Goal: Task Accomplishment & Management: Use online tool/utility

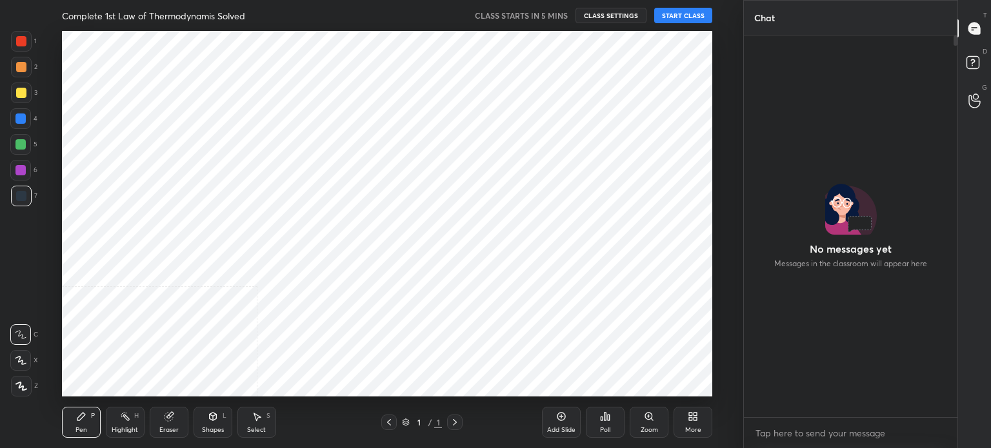
scroll to position [366, 692]
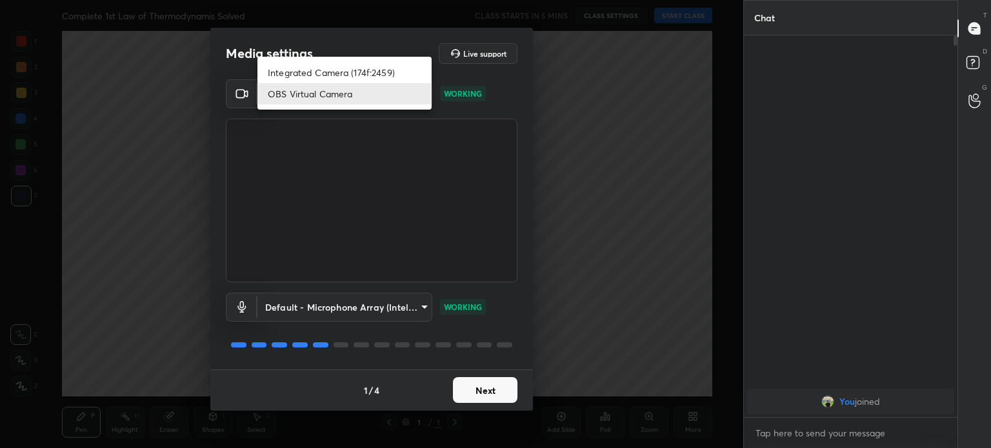
click at [417, 101] on body "1 2 3 4 5 6 7 C X Z C X Z E E Erase all H H Complete 1st Law of Thermodynamis S…" at bounding box center [495, 224] width 991 height 448
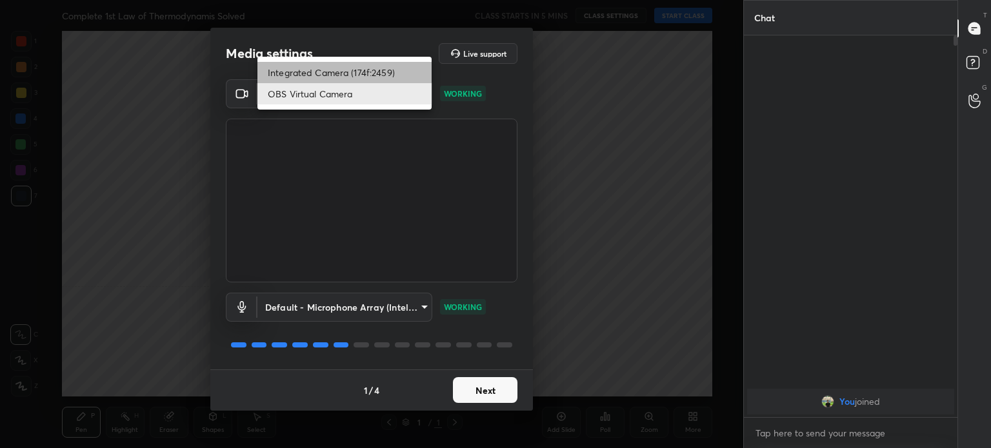
click at [390, 77] on li "Integrated Camera (174f:2459)" at bounding box center [344, 72] width 174 height 21
type input "508fb433e1996cd6e8905166ba7ed748c512908726d307d94b000c2f198a4065"
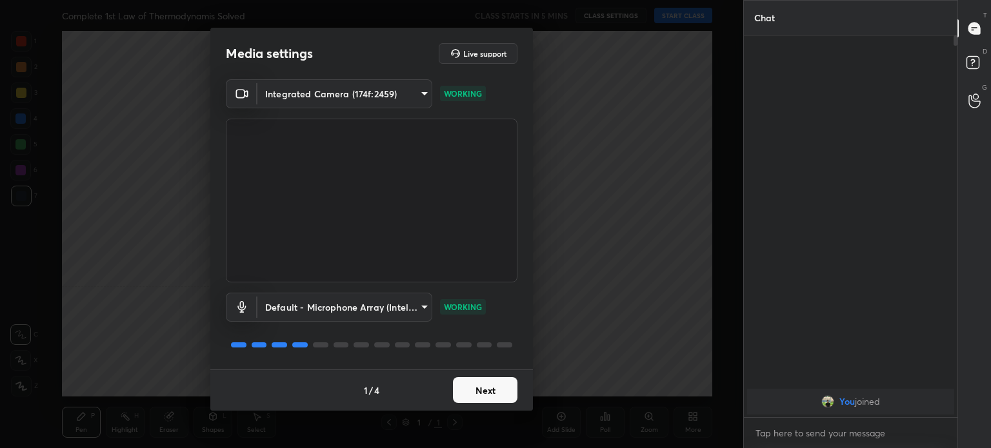
click at [503, 399] on button "Next" at bounding box center [485, 390] width 65 height 26
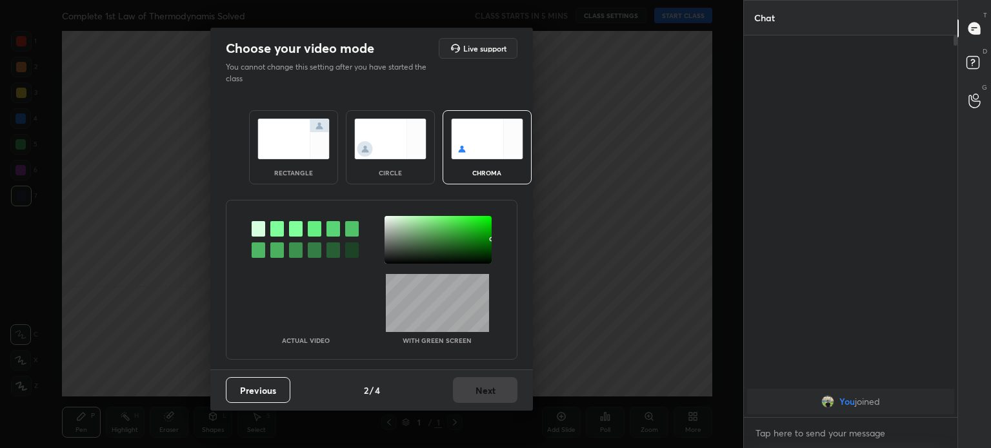
click at [503, 399] on div "Previous 2 / 4 Next" at bounding box center [371, 390] width 323 height 41
click at [381, 175] on div "circle" at bounding box center [391, 173] width 52 height 6
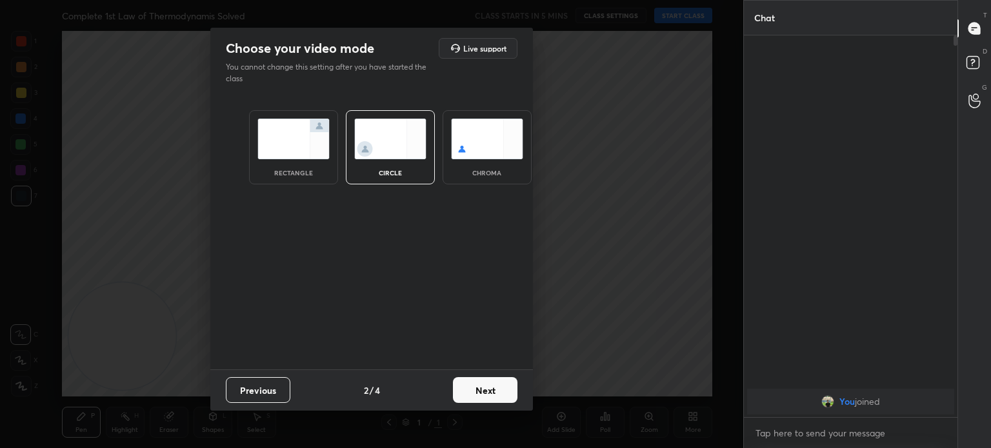
click at [494, 391] on button "Next" at bounding box center [485, 390] width 65 height 26
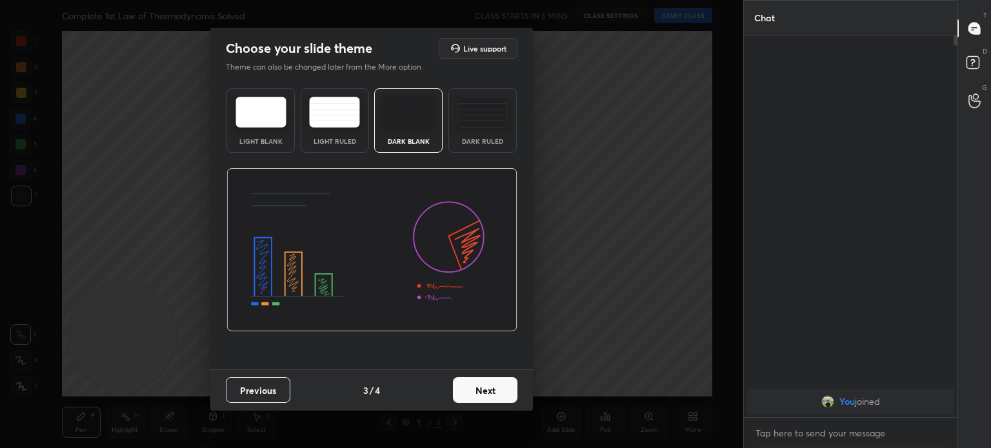
click at [494, 391] on button "Next" at bounding box center [485, 390] width 65 height 26
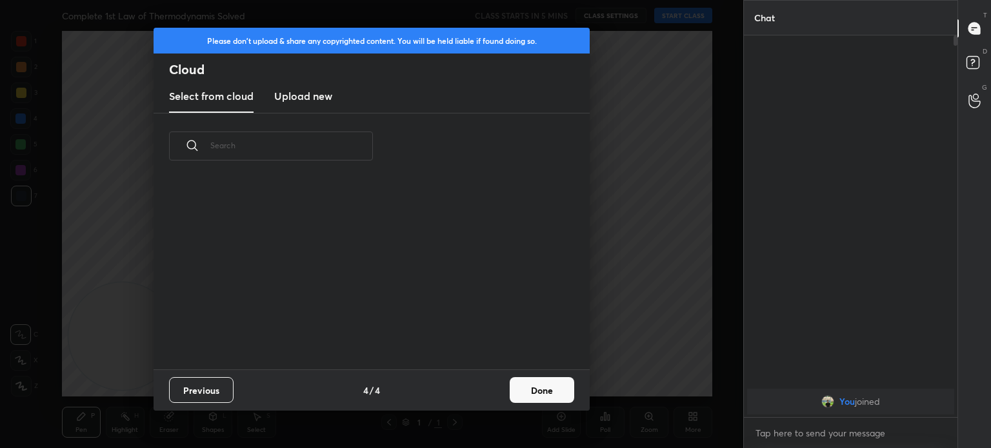
click at [494, 391] on div "Previous 4 / 4 Done" at bounding box center [372, 390] width 436 height 41
click at [542, 391] on button "Done" at bounding box center [542, 390] width 65 height 26
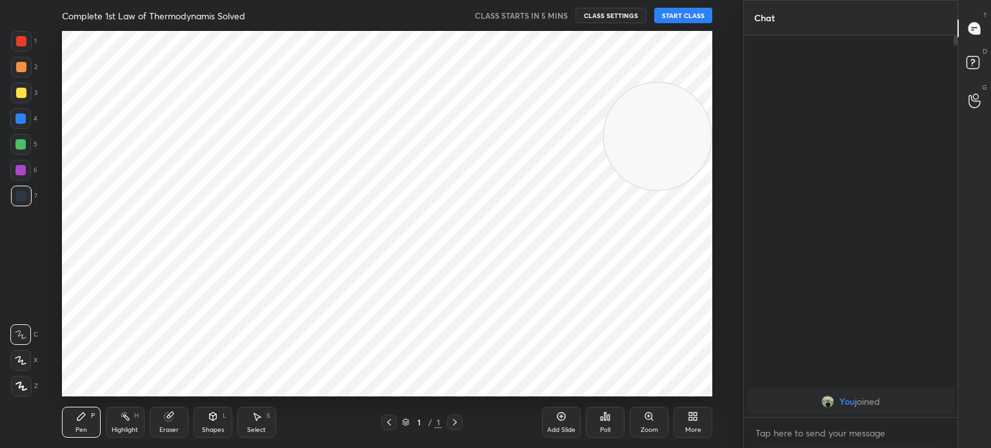
drag, startPoint x: 90, startPoint y: 339, endPoint x: 621, endPoint y: 98, distance: 583.3
click at [621, 98] on video at bounding box center [657, 136] width 107 height 107
click at [676, 20] on button "START CLASS" at bounding box center [683, 15] width 58 height 15
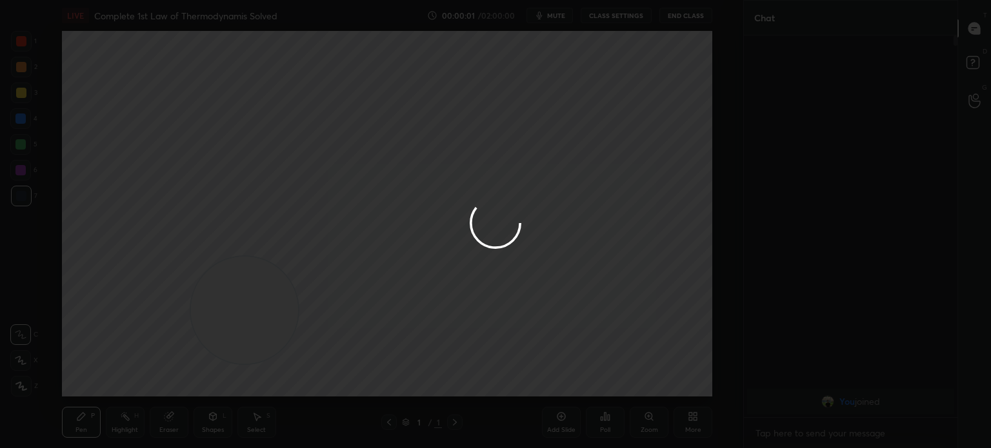
click at [36, 390] on div at bounding box center [495, 224] width 991 height 448
click at [28, 392] on div at bounding box center [495, 224] width 991 height 448
click at [21, 391] on div at bounding box center [495, 224] width 991 height 448
click at [22, 396] on div at bounding box center [495, 224] width 991 height 448
click at [22, 398] on div at bounding box center [495, 224] width 991 height 448
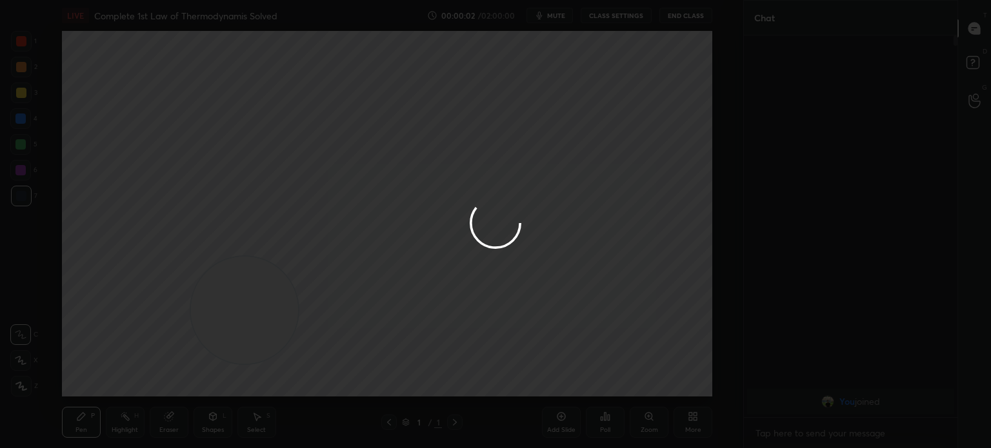
click at [21, 394] on div at bounding box center [21, 386] width 21 height 21
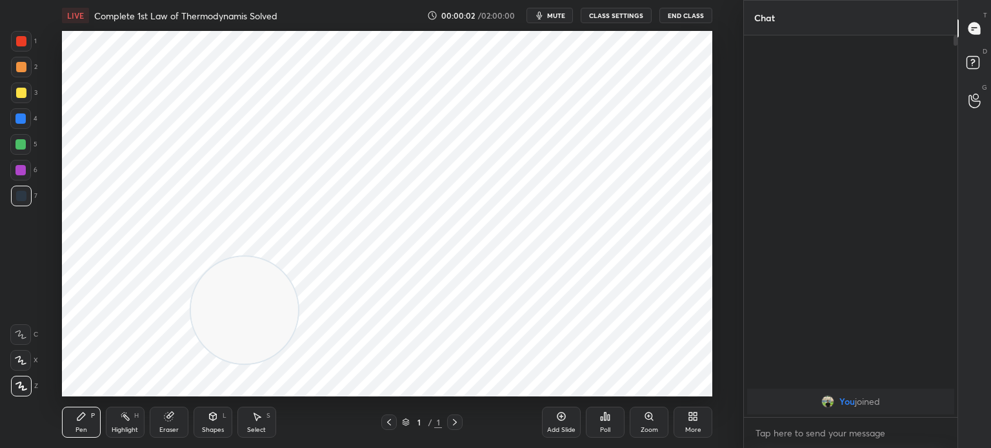
click at [22, 395] on div at bounding box center [21, 386] width 21 height 21
click at [24, 394] on div at bounding box center [21, 386] width 21 height 21
click at [21, 85] on div at bounding box center [21, 93] width 21 height 21
click at [17, 39] on div at bounding box center [21, 41] width 10 height 10
click at [21, 42] on div at bounding box center [21, 41] width 10 height 10
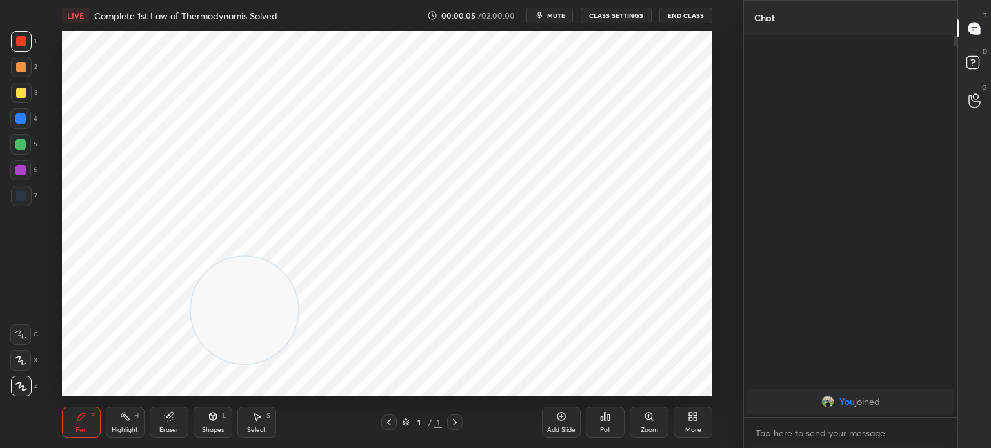
click at [559, 418] on icon at bounding box center [561, 417] width 10 height 10
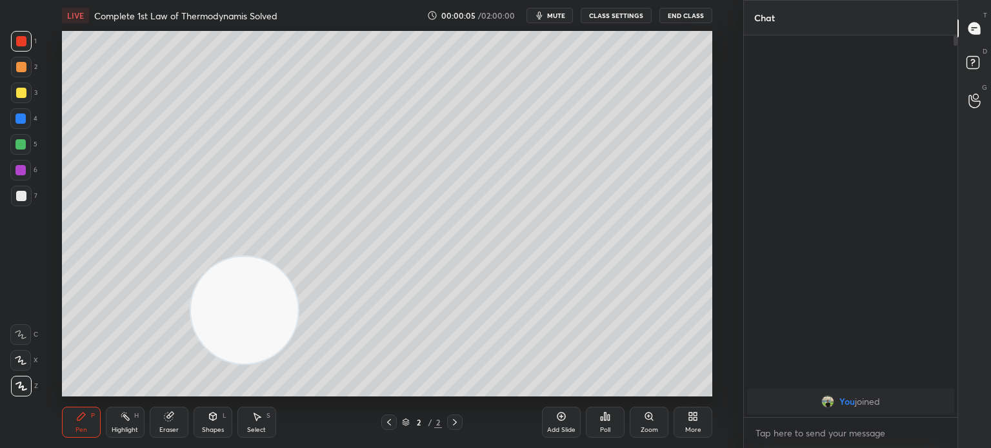
click at [692, 423] on div "More" at bounding box center [693, 422] width 39 height 31
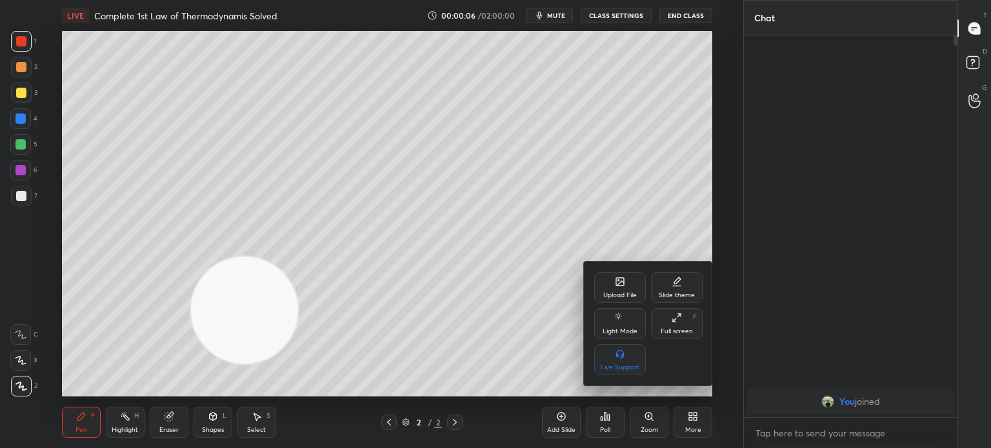
click at [611, 286] on div "Upload File" at bounding box center [620, 287] width 52 height 31
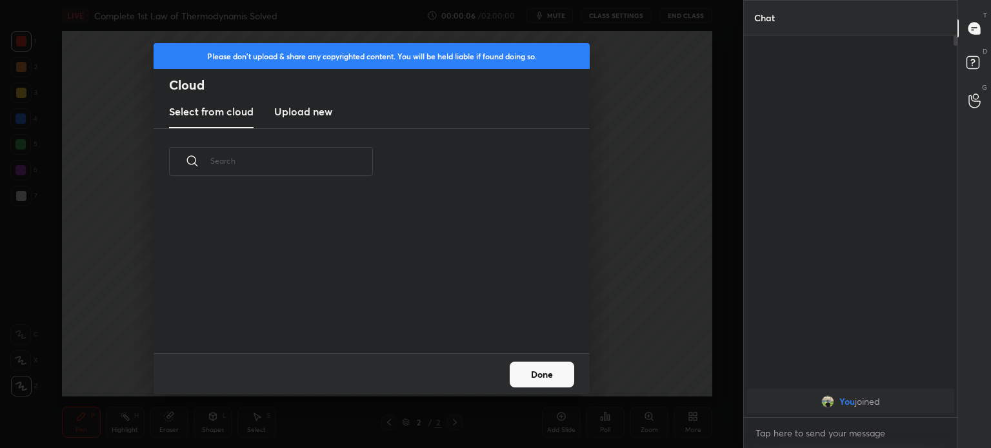
scroll to position [159, 414]
click at [306, 114] on h3 "Upload new" at bounding box center [303, 111] width 58 height 15
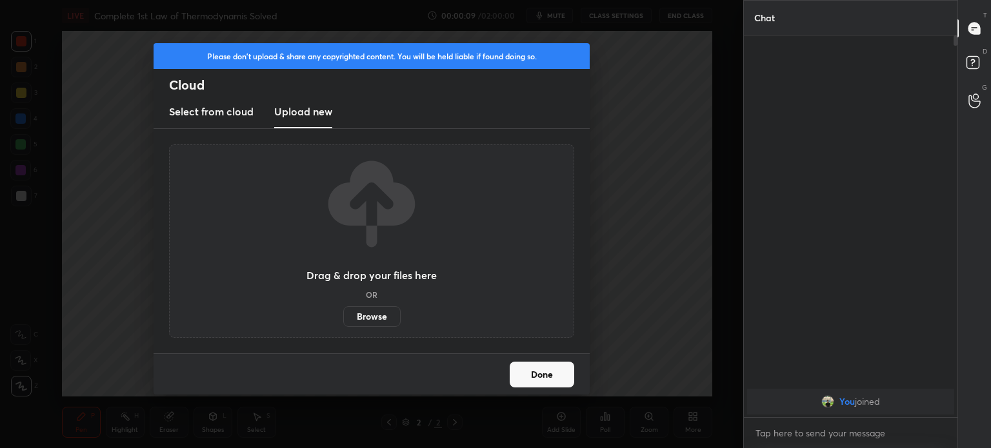
click at [539, 379] on button "Done" at bounding box center [542, 375] width 65 height 26
click at [546, 379] on button "Done" at bounding box center [542, 375] width 65 height 26
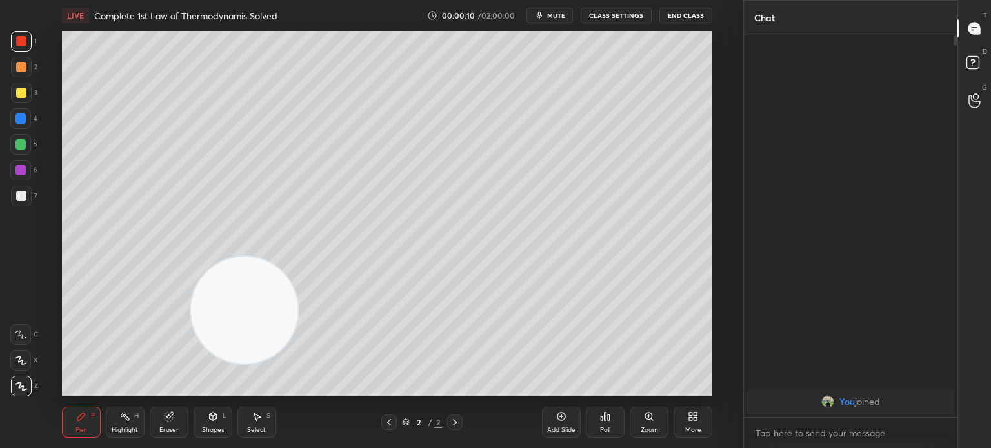
click at [686, 14] on button "End Class" at bounding box center [685, 15] width 53 height 15
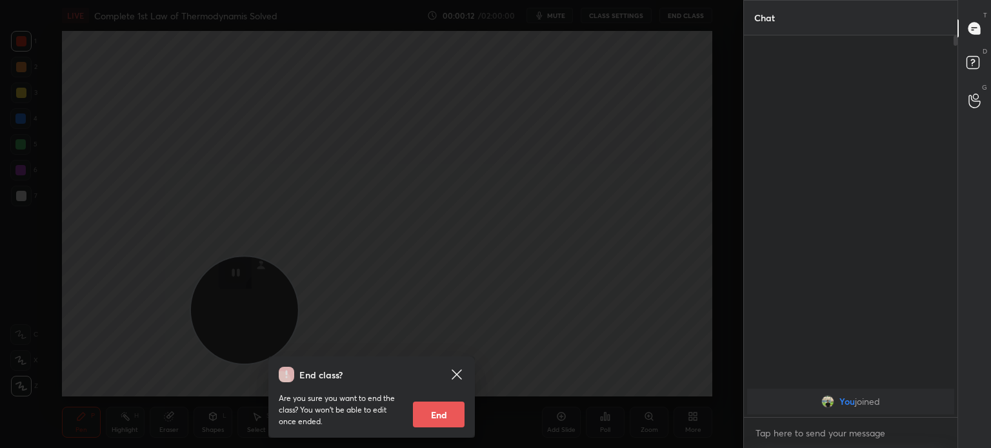
click at [445, 416] on button "End" at bounding box center [439, 415] width 52 height 26
type textarea "x"
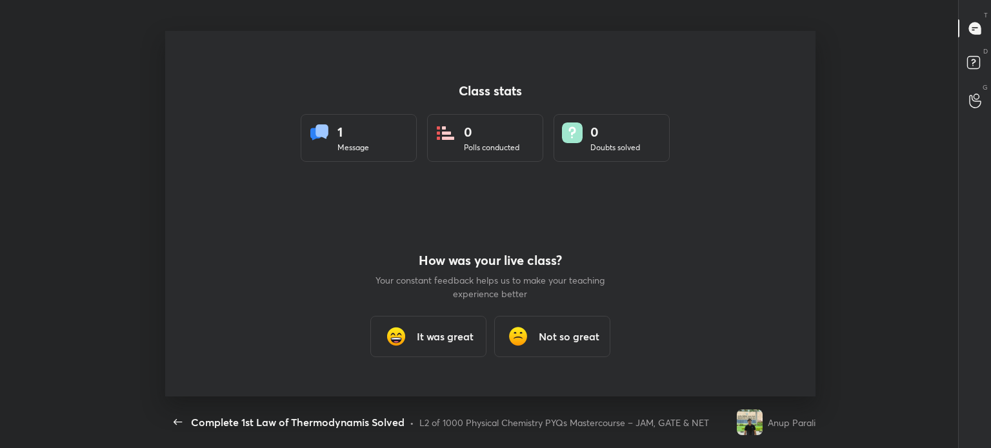
scroll to position [366, 911]
